Goal: Information Seeking & Learning: Learn about a topic

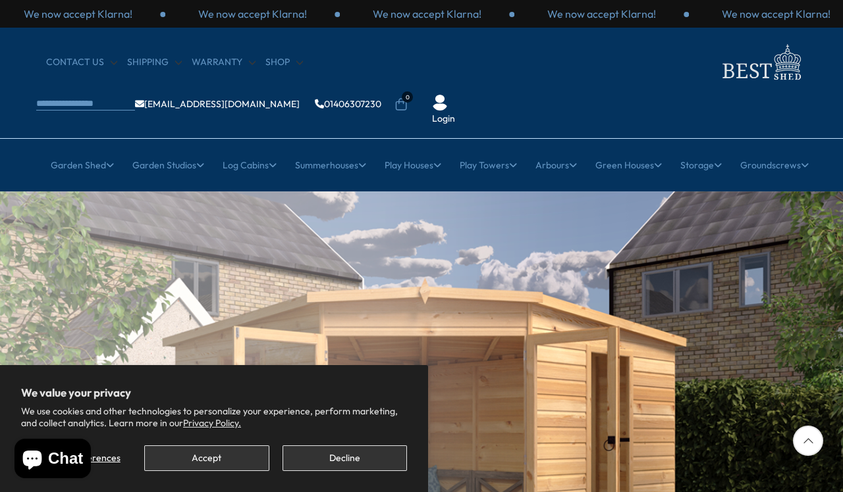
click at [223, 457] on button "Accept" at bounding box center [206, 459] width 124 height 26
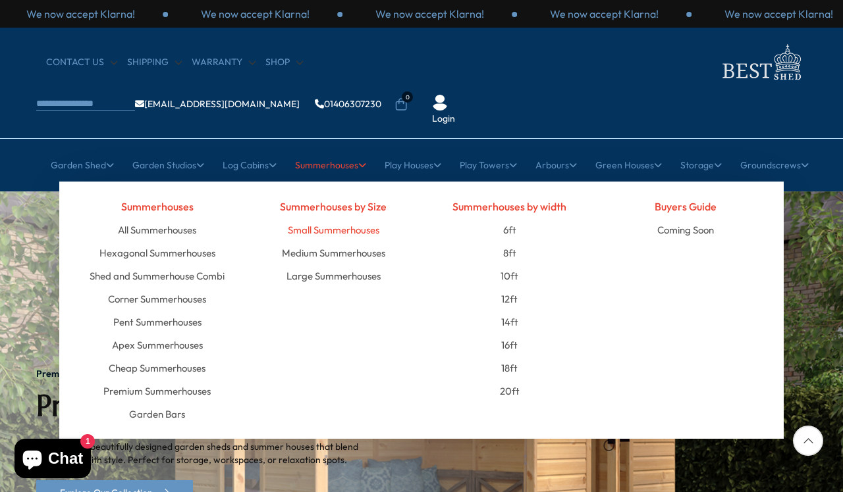
click at [339, 219] on link "Small Summerhouses" at bounding box center [334, 230] width 92 height 23
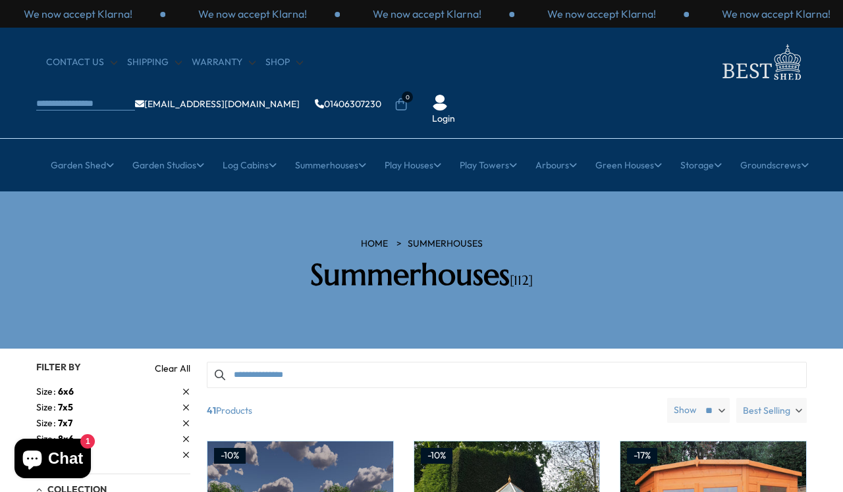
click at [309, 362] on input "Search products" at bounding box center [507, 375] width 600 height 26
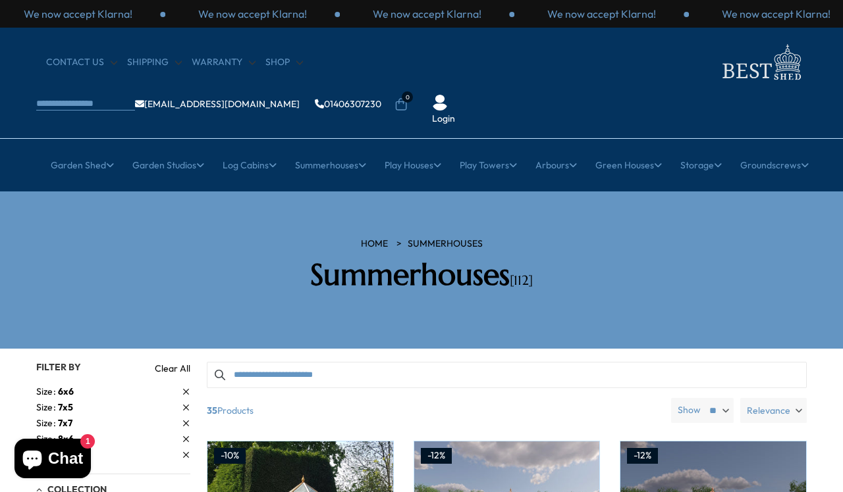
click at [369, 362] on input "**********" at bounding box center [507, 375] width 600 height 26
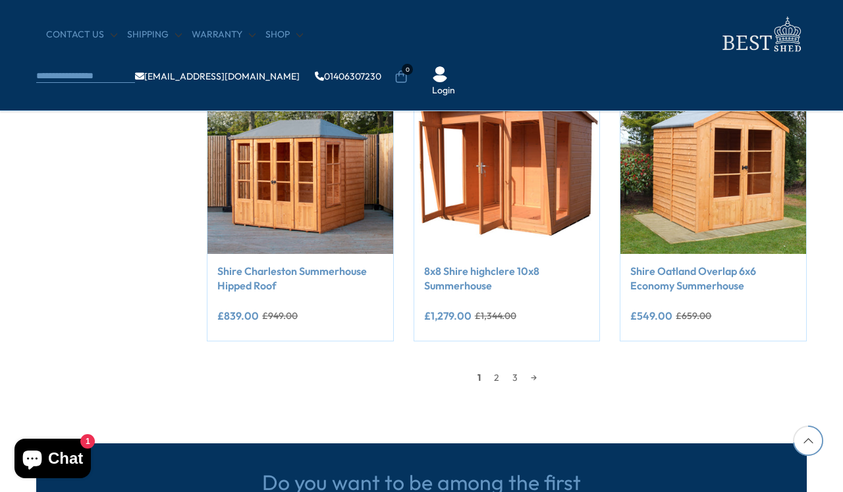
scroll to position [1122, 0]
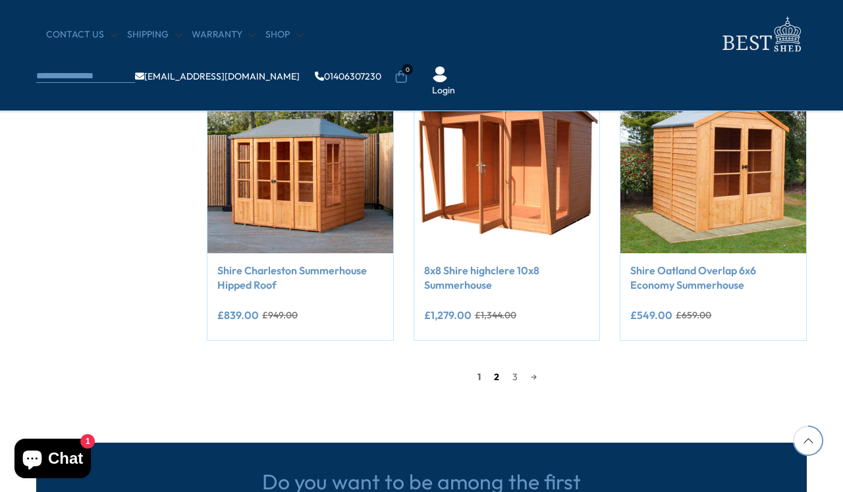
type input "**********"
click at [494, 374] on link "2" at bounding box center [496, 377] width 18 height 20
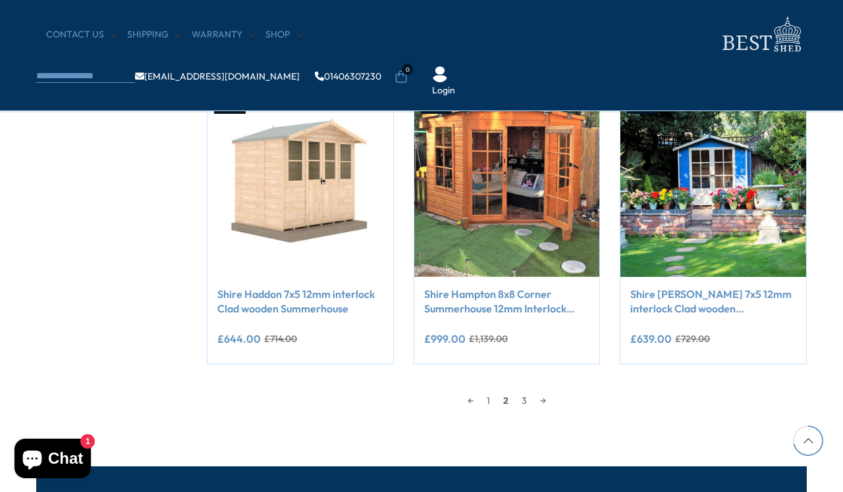
scroll to position [1100, 0]
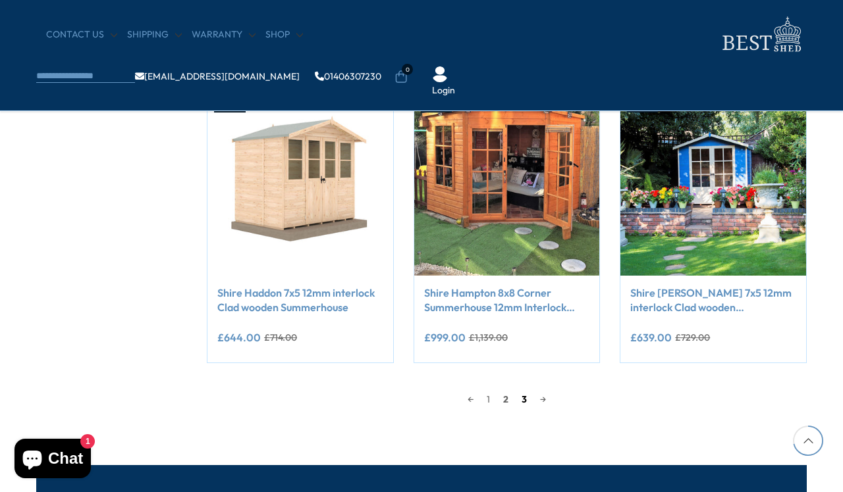
click at [525, 395] on link "3" at bounding box center [524, 400] width 18 height 20
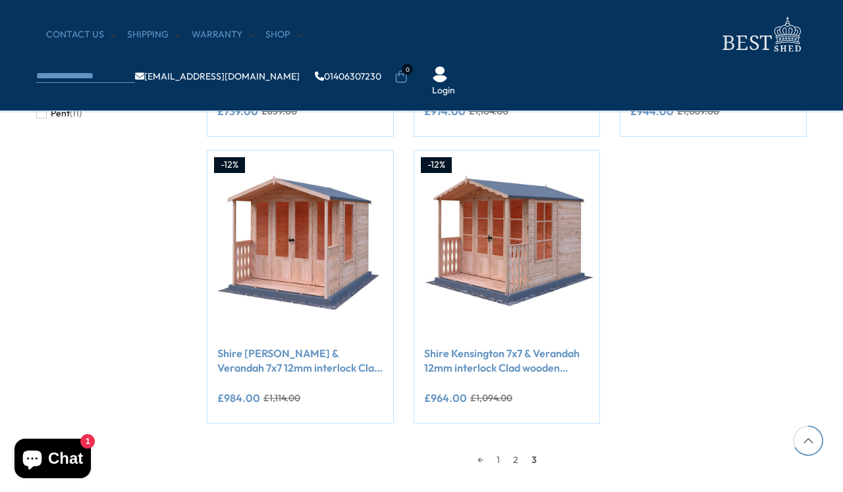
scroll to position [1041, 0]
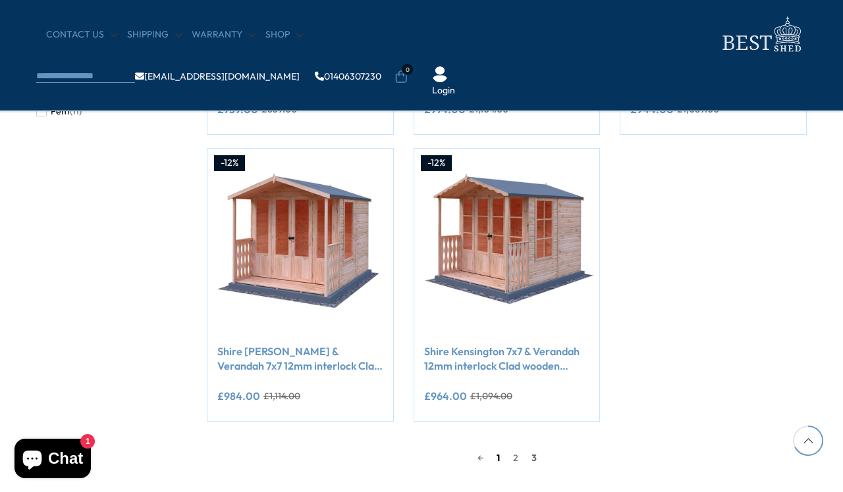
click at [500, 455] on link "1" at bounding box center [498, 458] width 16 height 20
